Goal: Task Accomplishment & Management: Use online tool/utility

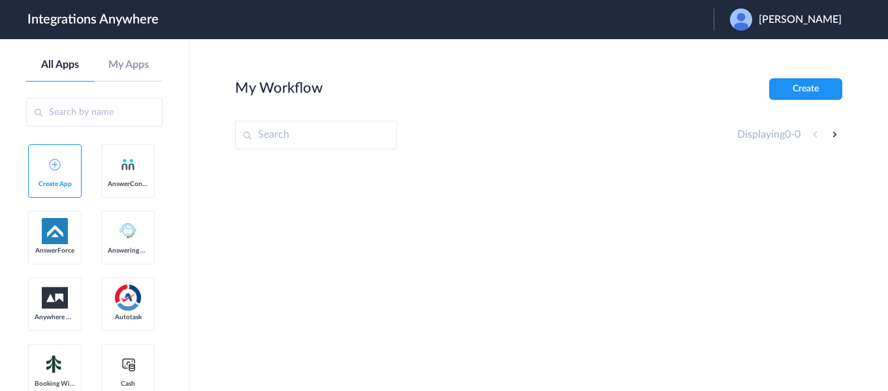
click at [789, 29] on div "[PERSON_NAME]" at bounding box center [792, 19] width 125 height 22
click at [755, 52] on li "Logout" at bounding box center [784, 53] width 141 height 24
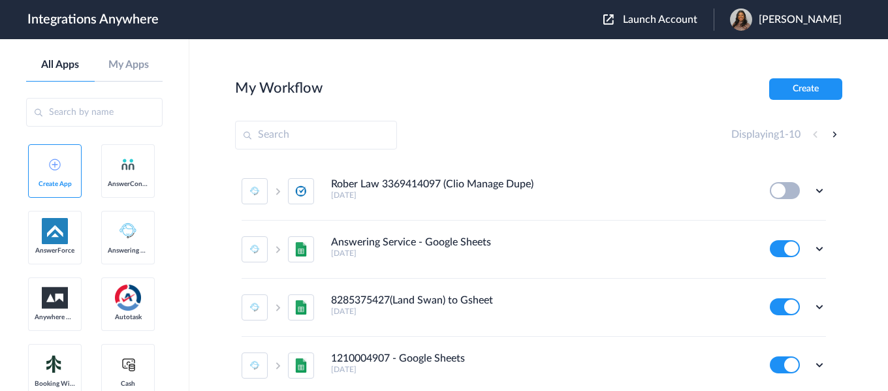
click at [678, 20] on span "Launch Account" at bounding box center [660, 19] width 74 height 10
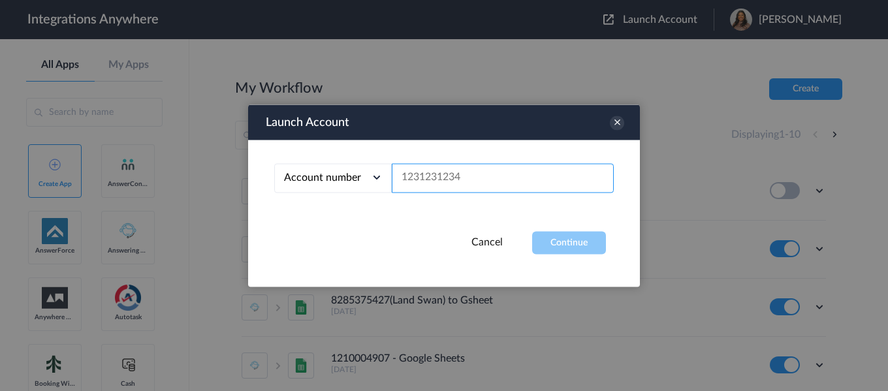
paste input "9804043768"
type input "9804043768"
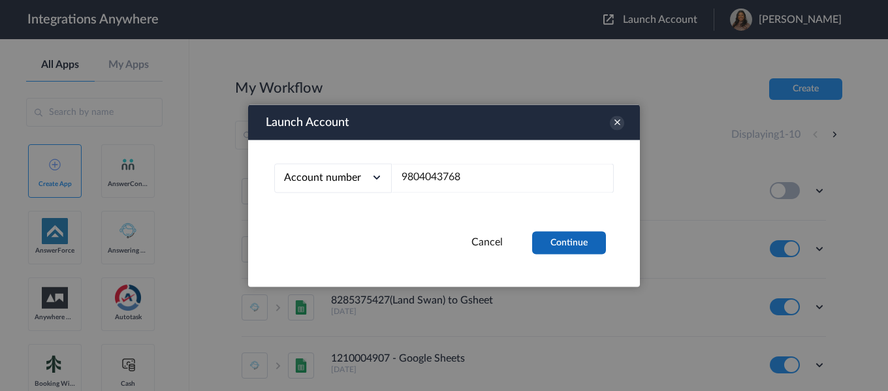
click at [575, 246] on button "Continue" at bounding box center [569, 242] width 74 height 23
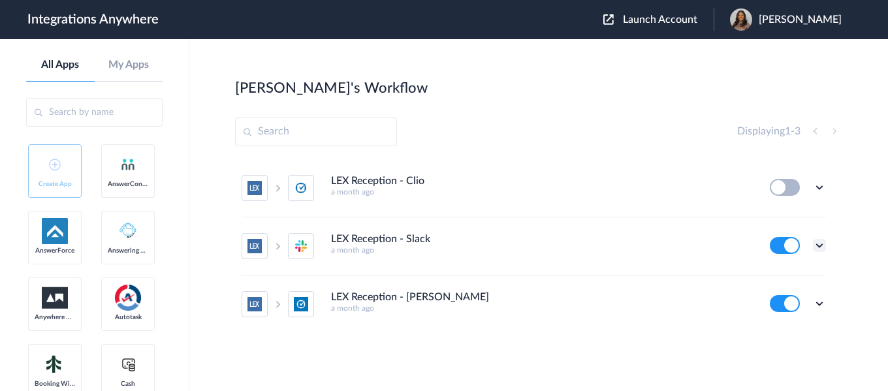
click at [819, 246] on icon at bounding box center [819, 245] width 13 height 13
click at [790, 273] on li "Edit" at bounding box center [783, 276] width 85 height 24
click at [477, 91] on div "[PERSON_NAME]'s Workflow Create" at bounding box center [538, 87] width 607 height 18
click at [819, 247] on icon at bounding box center [819, 245] width 13 height 13
click at [776, 296] on link "Task history" at bounding box center [782, 299] width 63 height 9
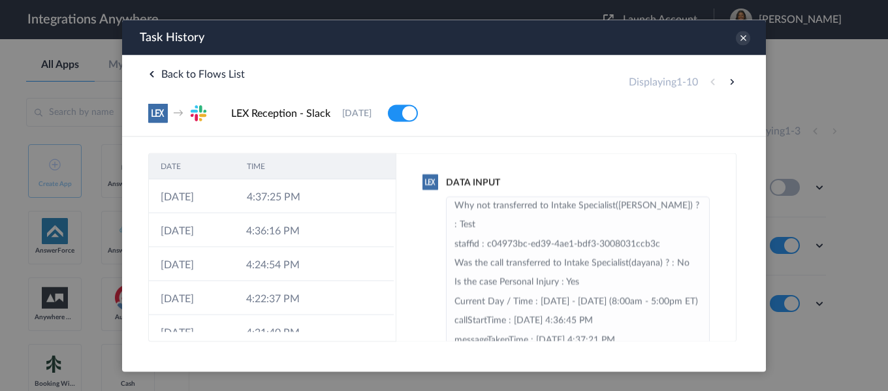
scroll to position [261, 0]
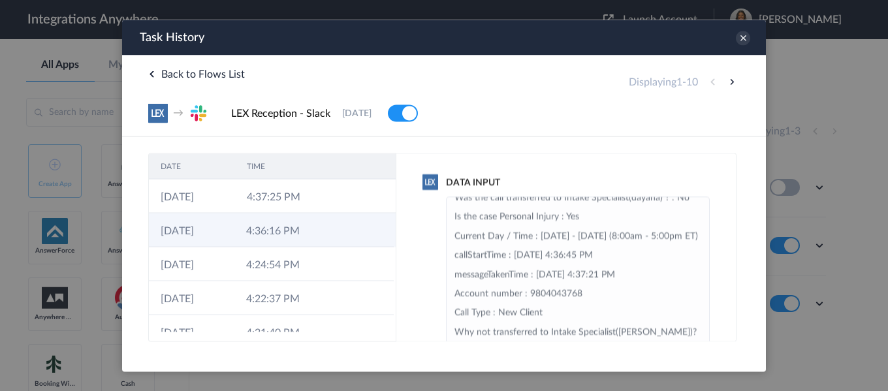
click at [250, 222] on td "4:36:16 PM" at bounding box center [277, 230] width 86 height 34
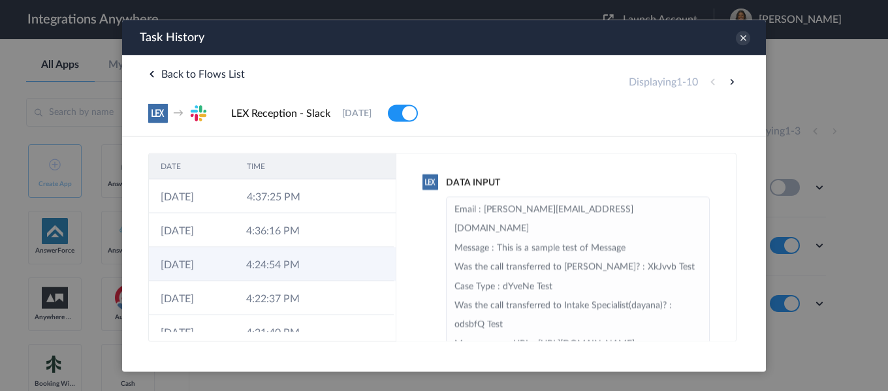
click at [300, 272] on td "4:24:54 PM" at bounding box center [277, 264] width 86 height 34
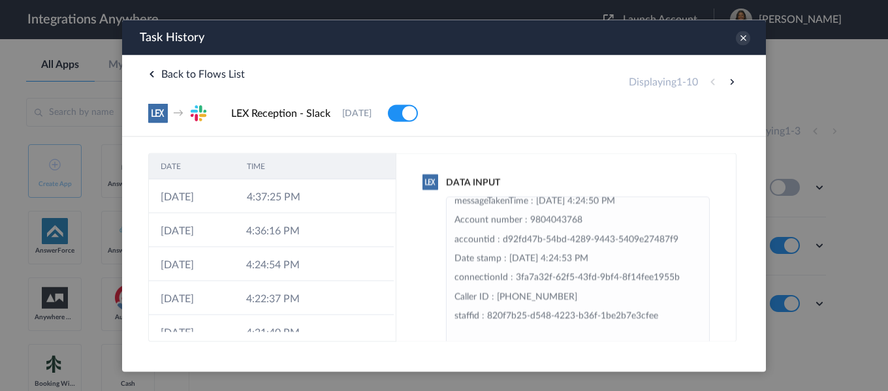
scroll to position [133, 0]
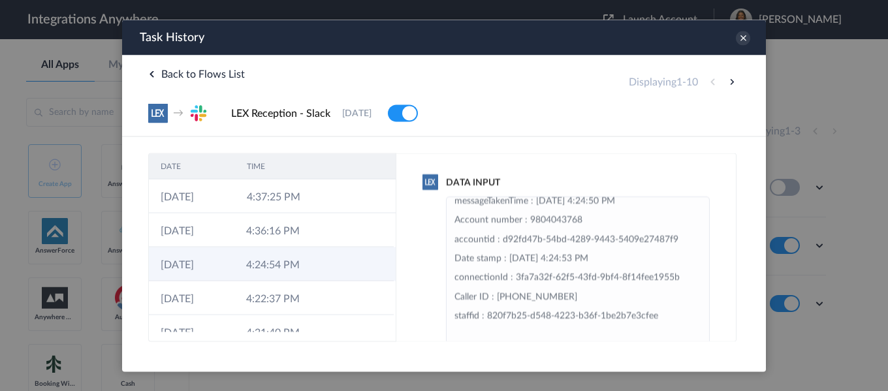
click at [298, 265] on td "4:24:54 PM" at bounding box center [277, 264] width 86 height 34
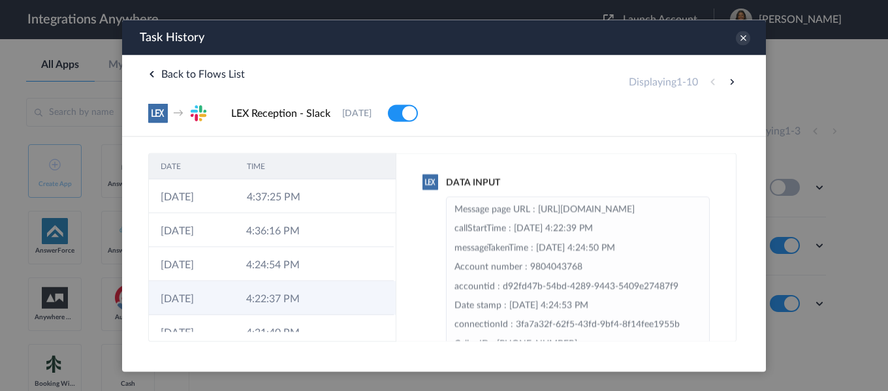
click at [321, 293] on td at bounding box center [333, 298] width 25 height 34
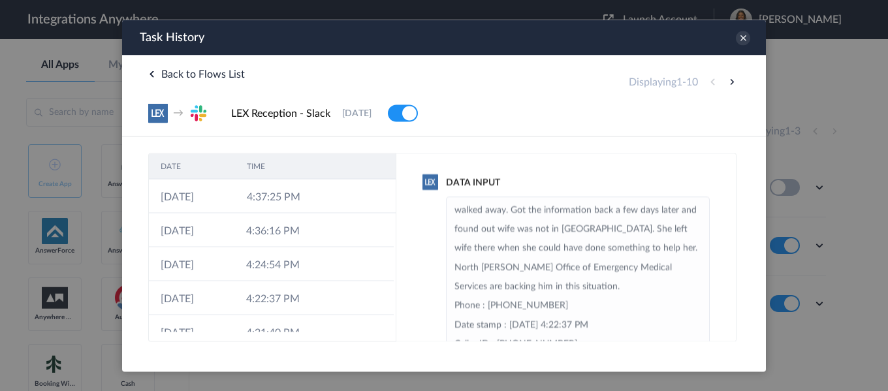
scroll to position [196, 0]
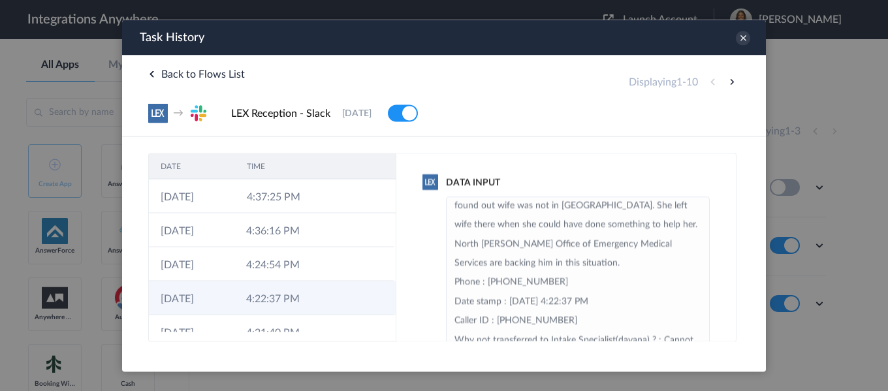
click at [345, 306] on td at bounding box center [369, 298] width 49 height 34
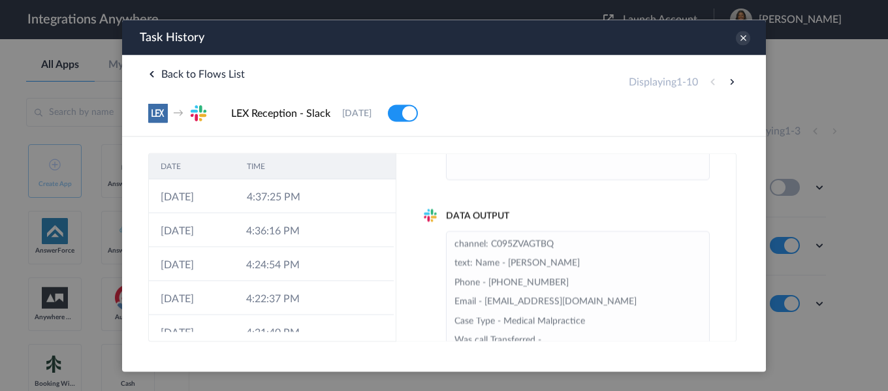
scroll to position [65, 0]
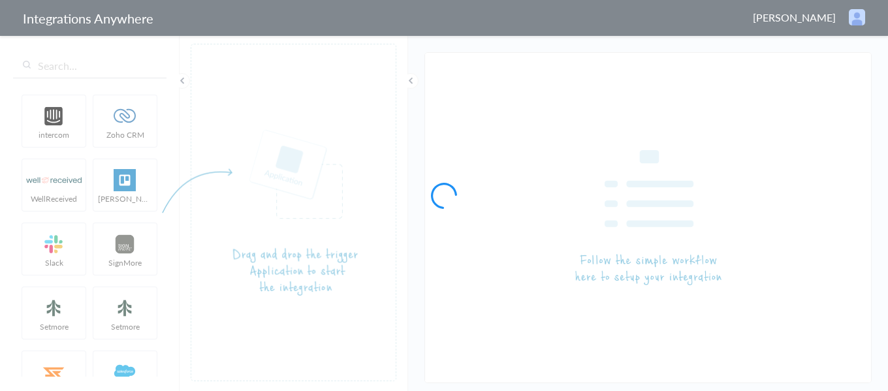
type input "LEX Reception - Slack"
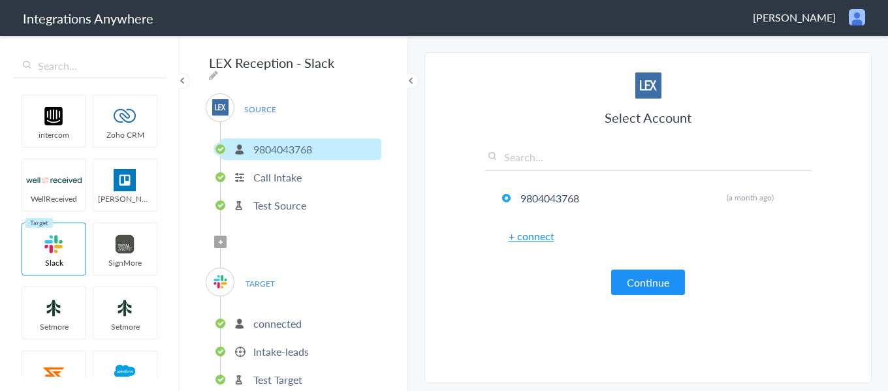
click at [292, 348] on p "Intake-leads" at bounding box center [280, 351] width 55 height 15
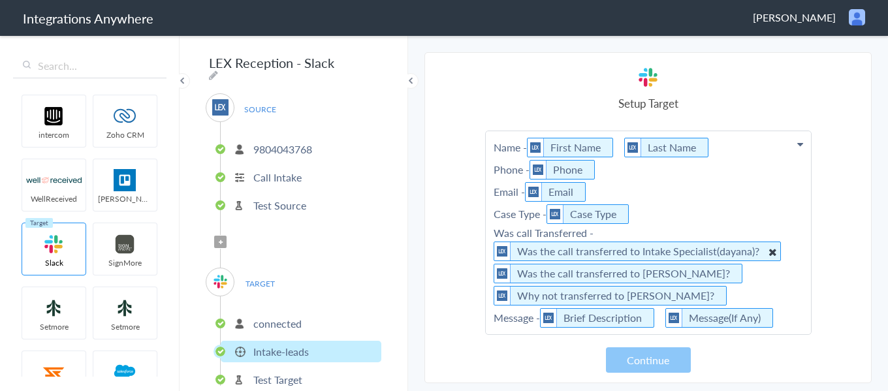
scroll to position [29, 0]
